Goal: Ask a question

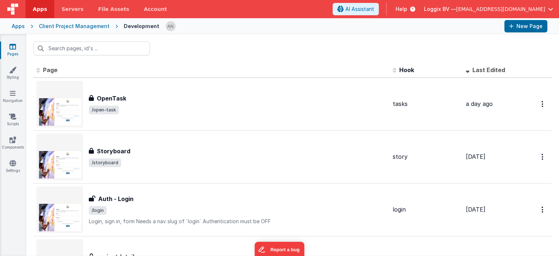
click at [31, 10] on link "Apps" at bounding box center [39, 9] width 29 height 18
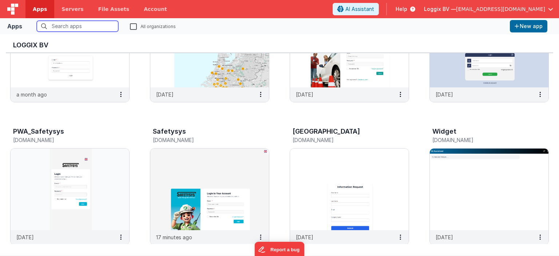
scroll to position [347, 0]
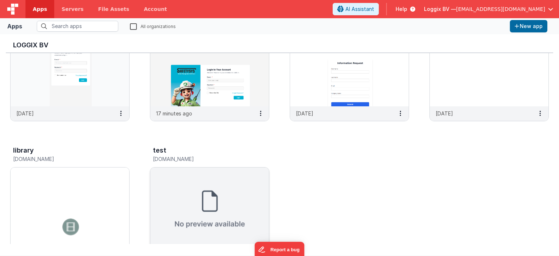
click at [203, 218] on img at bounding box center [209, 207] width 119 height 81
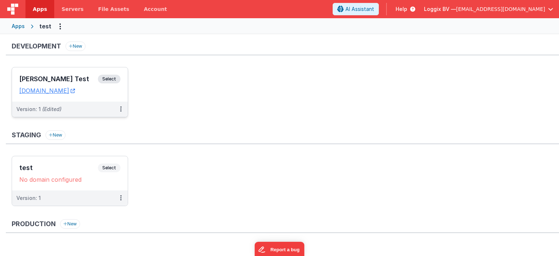
click at [112, 79] on span "Select" at bounding box center [109, 79] width 23 height 9
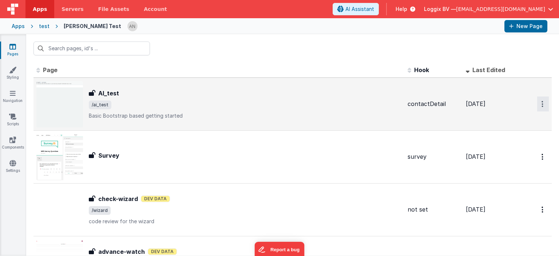
click at [541, 102] on icon "Options" at bounding box center [542, 104] width 2 height 6
click at [510, 119] on link "Preview" at bounding box center [517, 120] width 64 height 13
click at [167, 85] on div "AI_test AI_test /ai_test Basic Bootstrap based getting started" at bounding box center [218, 104] width 365 height 47
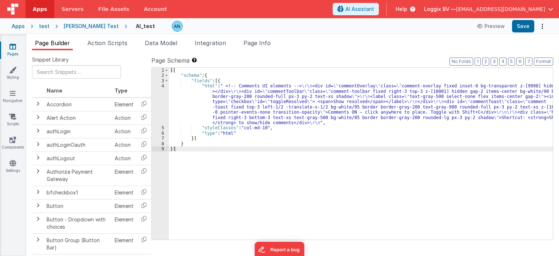
click at [234, 94] on div "[{ "schema" : { "fields" : [{ "html" : " <!-- Comments UI elements --> \r\n <di…" at bounding box center [361, 159] width 384 height 183
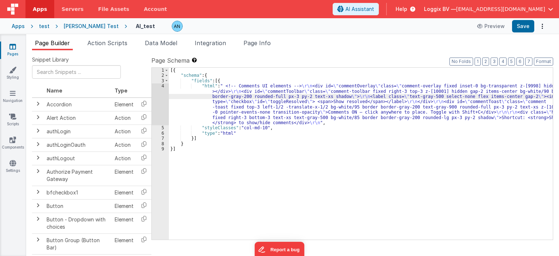
click at [263, 94] on div "[{ "schema" : { "fields" : [{ "html" : " <!-- Comments UI elements --> \r\n <di…" at bounding box center [361, 159] width 384 height 183
click at [379, 13] on button "AI Assistant" at bounding box center [356, 9] width 46 height 12
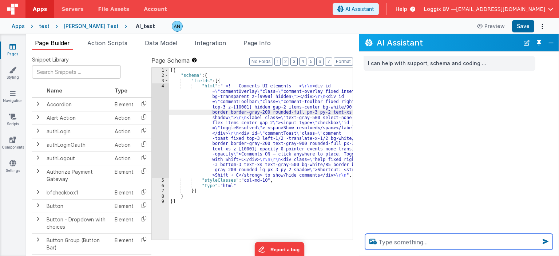
click at [418, 242] on textarea at bounding box center [459, 242] width 188 height 16
type textarea "Buil"
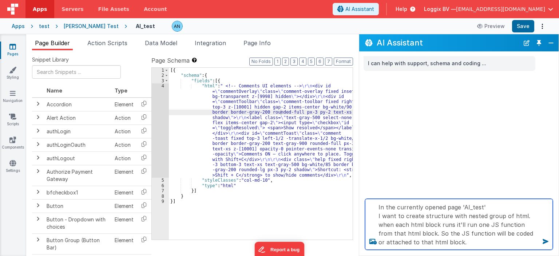
type textarea "In the currently opened page 'AI_test' I want to create structure with nested g…"
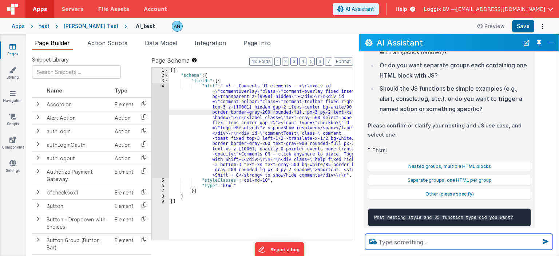
scroll to position [146, 0]
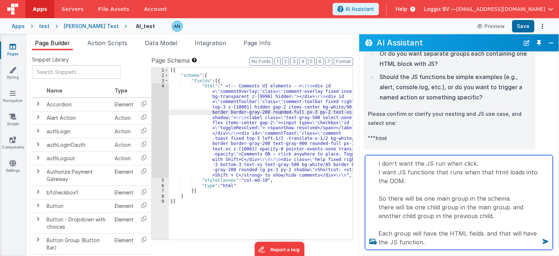
type textarea "I don't want the JS run when click. I want JS functions that runs when that htm…"
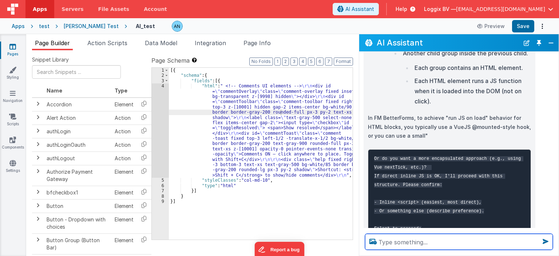
scroll to position [474, 0]
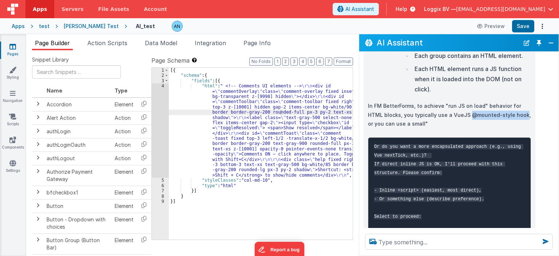
drag, startPoint x: 450, startPoint y: 116, endPoint x: 504, endPoint y: 113, distance: 53.2
click at [504, 113] on p "In FM BetterForms, to achieve "run JS on load" behavior for HTML blocks, you ty…" at bounding box center [449, 115] width 163 height 27
copy p "@mounted-style hook"
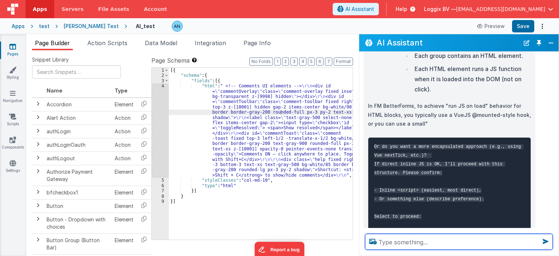
click at [450, 240] on textarea at bounding box center [459, 242] width 188 height 16
paste textarea "@mounted-style hook"
type textarea "@mounted-style hook"
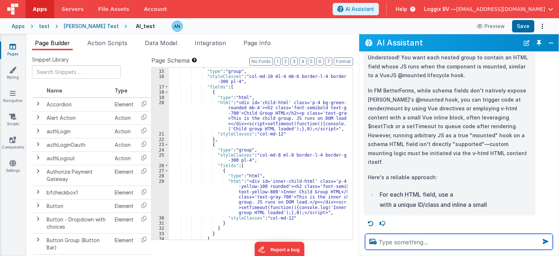
scroll to position [99, 0]
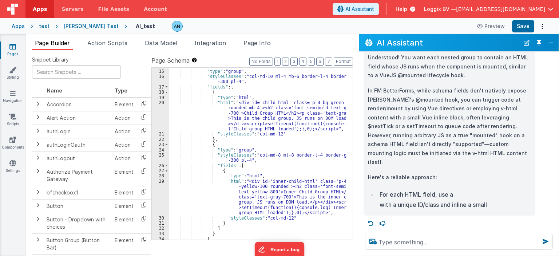
click at [242, 207] on div "{ "type" : "group" , "styleClasses" : "col-md-10 ml-4 mb-6 border-l-4 border-bl…" at bounding box center [258, 154] width 178 height 183
click at [162, 184] on div "29" at bounding box center [160, 197] width 17 height 37
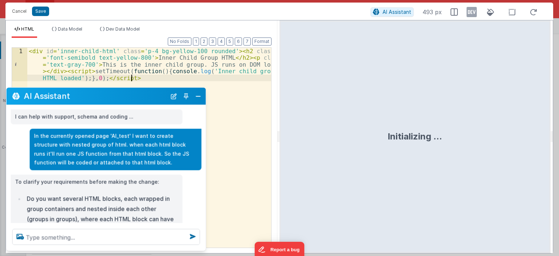
scroll to position [218, 0]
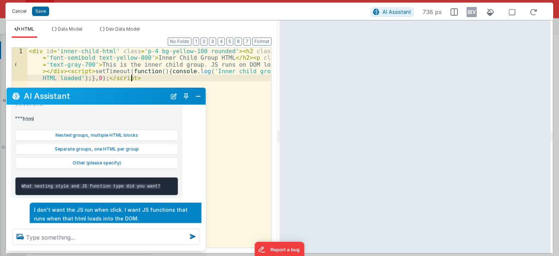
click at [22, 11] on button "Cancel" at bounding box center [19, 11] width 22 height 10
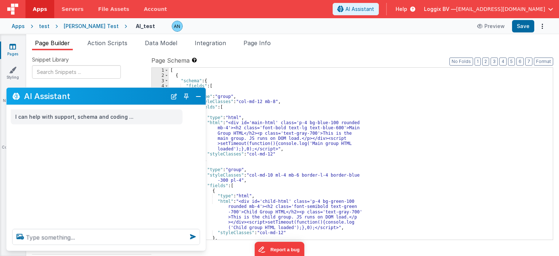
scroll to position [0, 0]
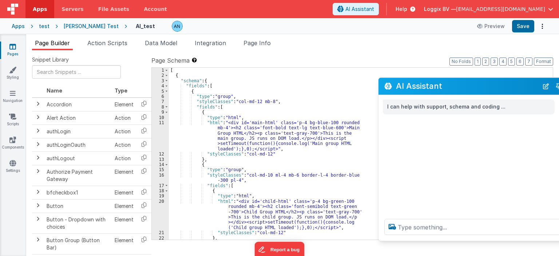
drag, startPoint x: 143, startPoint y: 98, endPoint x: 506, endPoint y: 90, distance: 363.2
click at [506, 90] on h2 "AI Assistant" at bounding box center [467, 86] width 143 height 9
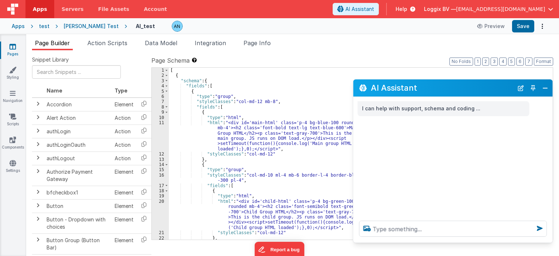
click at [298, 144] on div "[ { "schema" : { "fields" : [ { "type" : "group" , "styleClasses" : "col-md-12 …" at bounding box center [358, 159] width 378 height 183
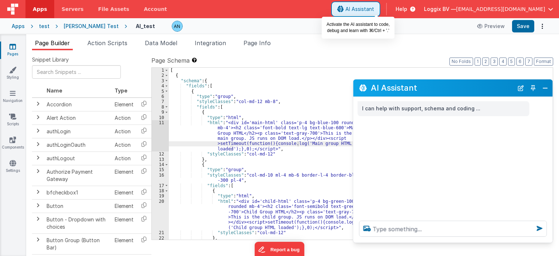
click at [374, 9] on span "AI Assistant" at bounding box center [359, 8] width 29 height 7
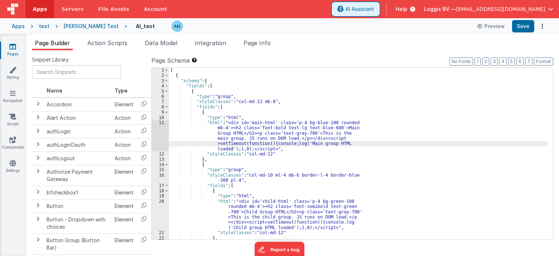
click at [374, 9] on span "AI Assistant" at bounding box center [359, 8] width 29 height 7
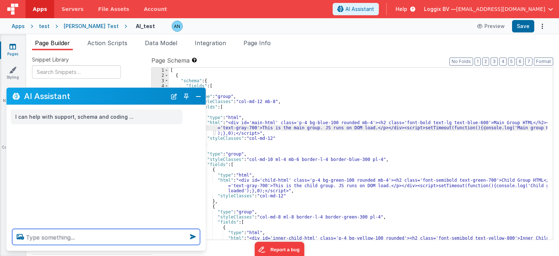
click at [122, 240] on textarea at bounding box center [106, 237] width 188 height 16
click at [123, 239] on textarea at bounding box center [106, 237] width 188 height 16
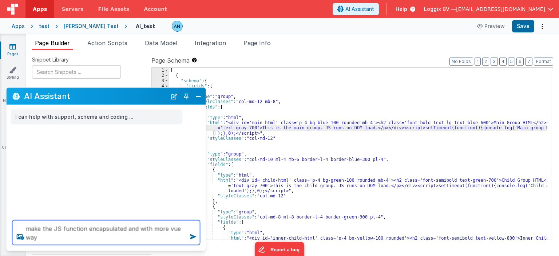
type textarea "make the JS function encapsulated and with more vue way"
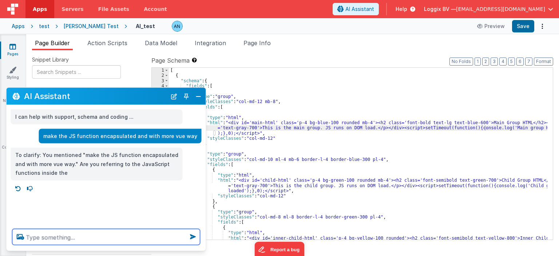
type textarea "T"
type textarea "e"
type textarea "Yes"
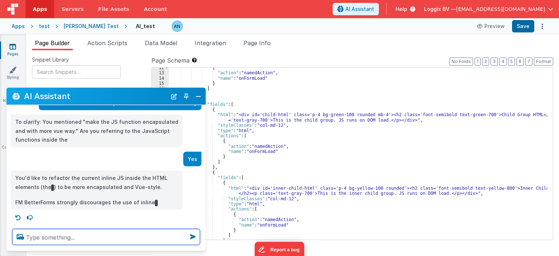
scroll to position [109, 0]
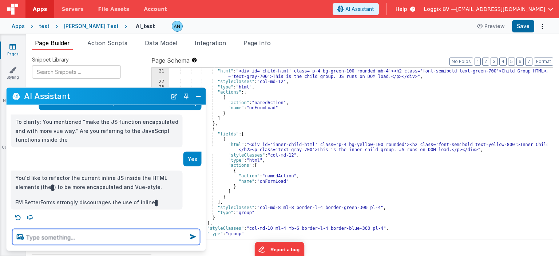
click at [160, 232] on textarea at bounding box center [106, 237] width 188 height 16
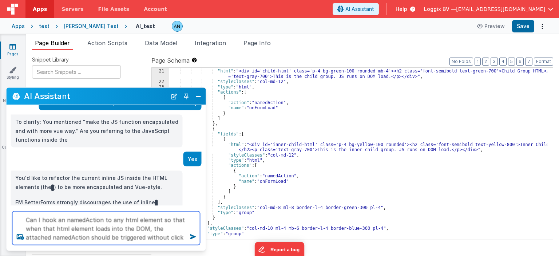
type textarea "Can I hook an namedAction to any html element so that when that html element lo…"
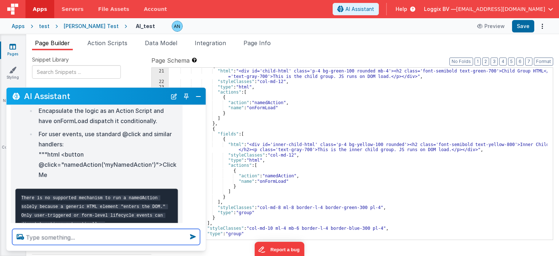
scroll to position [481, 0]
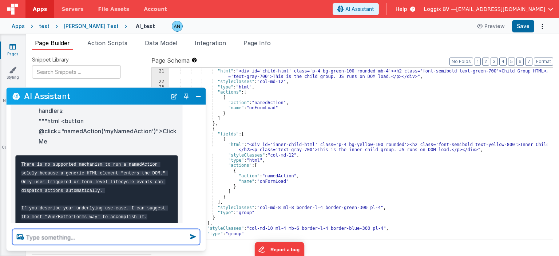
click at [129, 235] on textarea at bounding box center [106, 237] width 188 height 16
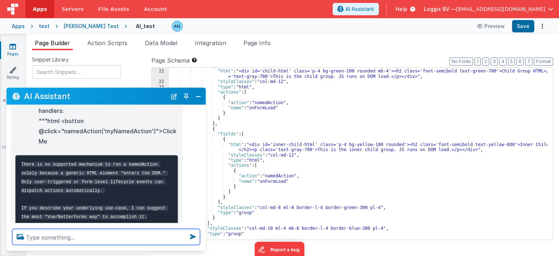
click at [129, 235] on textarea at bounding box center [106, 237] width 188 height 16
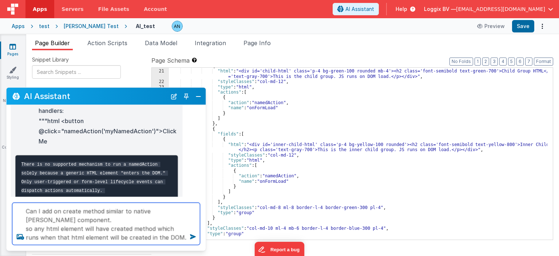
type textarea "Can I add on create method similar to native [PERSON_NAME] component. so any ht…"
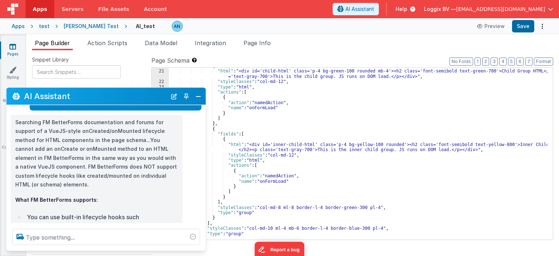
scroll to position [667, 0]
